Goal: Task Accomplishment & Management: Manage account settings

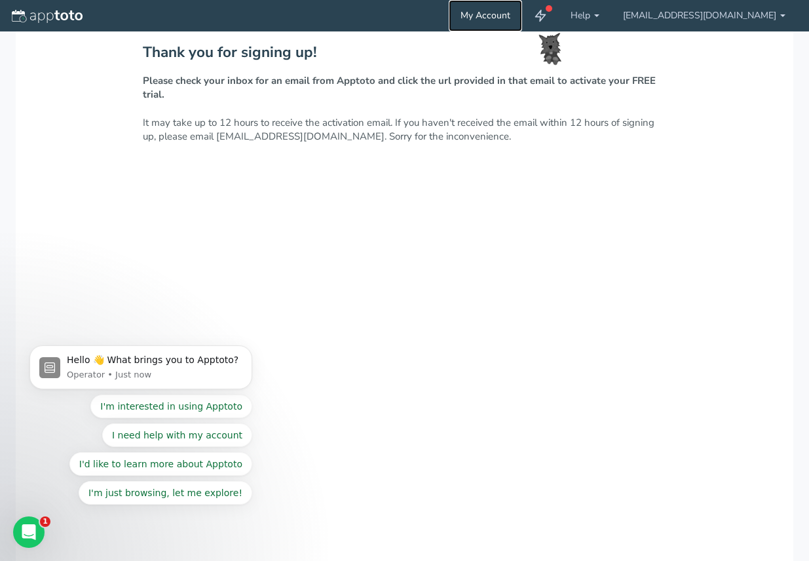
click at [522, 11] on link "My Account" at bounding box center [485, 15] width 73 height 31
click at [497, 307] on div "Thank you for signing up! Please check your inbox for an email from Apptoto and…" at bounding box center [405, 358] width 778 height 655
